Goal: Obtain resource: Obtain resource

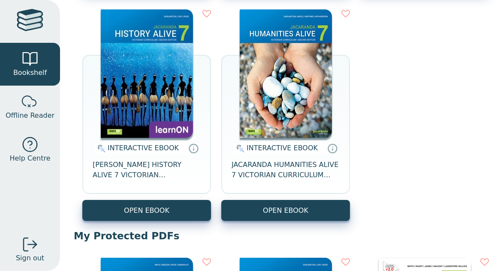
scroll to position [337, 0]
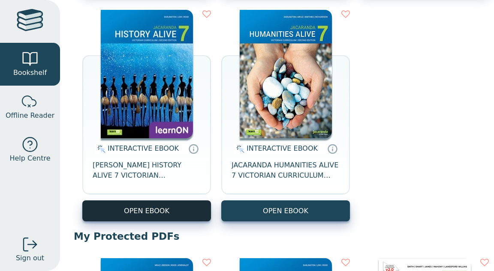
click at [211, 213] on button "OPEN EBOOK" at bounding box center [146, 211] width 129 height 21
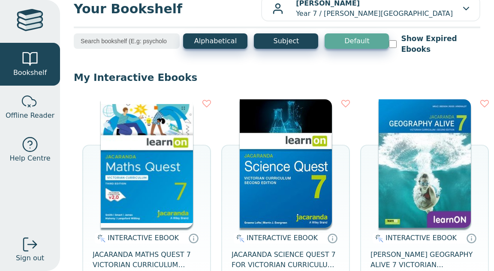
scroll to position [63, 0]
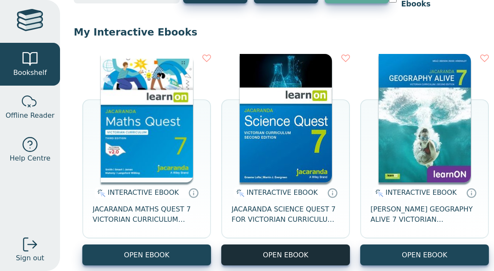
click at [350, 251] on button "OPEN EBOOK" at bounding box center [285, 255] width 129 height 21
